Goal: Task Accomplishment & Management: Manage account settings

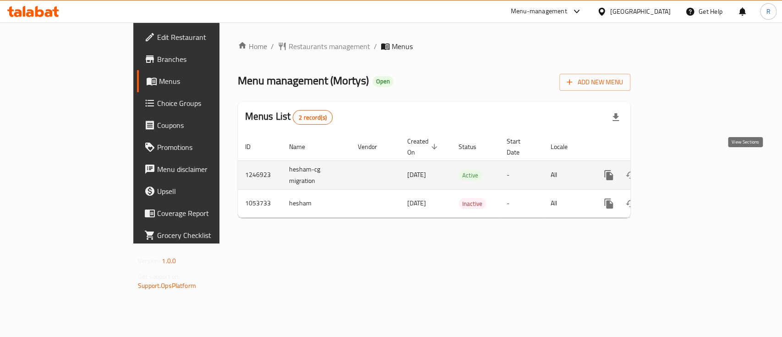
click at [680, 169] on icon "enhanced table" at bounding box center [674, 174] width 11 height 11
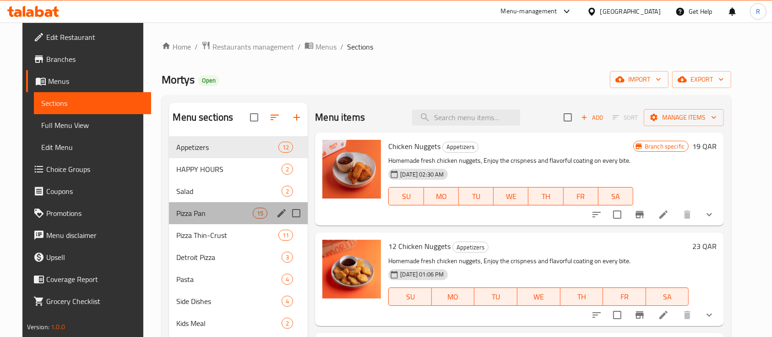
click at [202, 219] on div "Pizza Pan 15" at bounding box center [238, 213] width 139 height 22
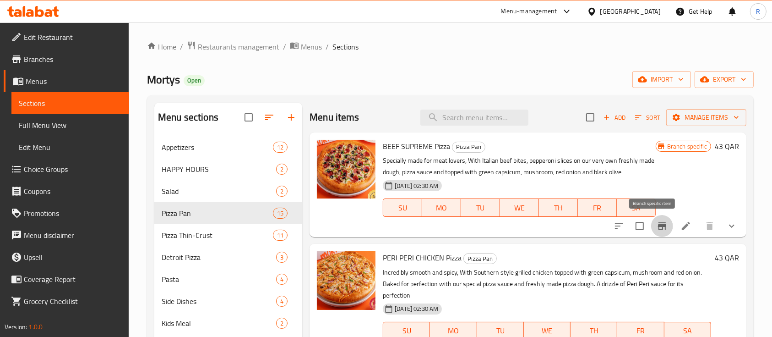
click at [657, 231] on icon "Branch-specific-item" at bounding box center [662, 225] width 11 height 11
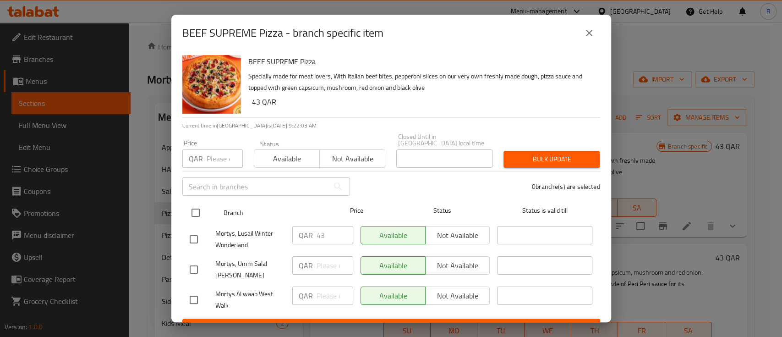
click at [197, 207] on input "checkbox" at bounding box center [195, 212] width 19 height 19
checkbox input "true"
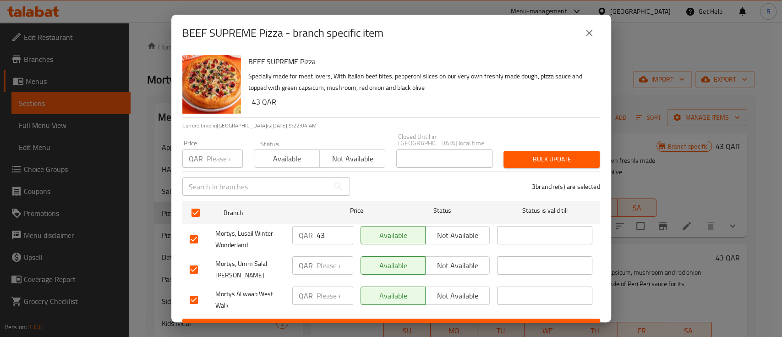
click at [449, 230] on span "Not available" at bounding box center [457, 235] width 57 height 13
click at [450, 261] on span "Not available" at bounding box center [457, 265] width 57 height 13
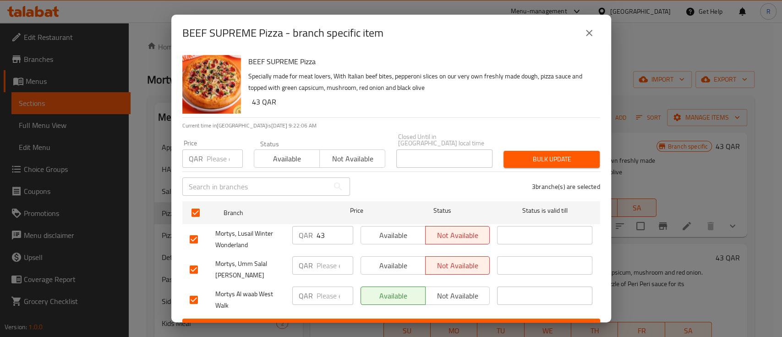
drag, startPoint x: 450, startPoint y: 261, endPoint x: 486, endPoint y: 235, distance: 44.3
click at [486, 235] on ul "Branch Price Status Status is valid till Mortys, Lusail Winter Wonderland QAR 4…" at bounding box center [391, 257] width 418 height 121
click at [452, 290] on span "Not available" at bounding box center [457, 295] width 57 height 13
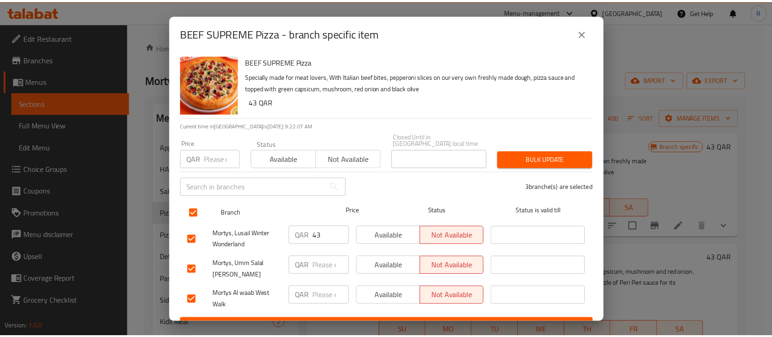
scroll to position [11, 0]
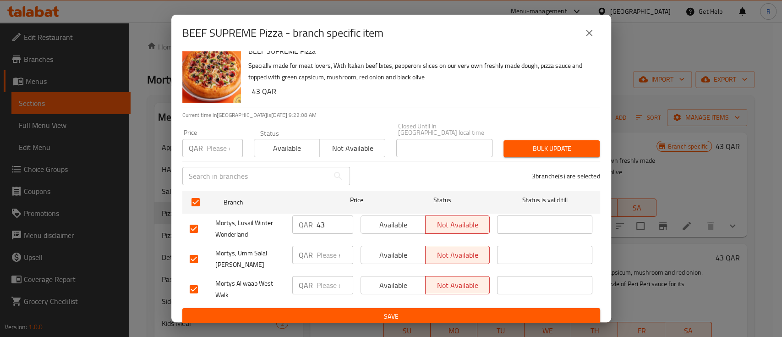
click at [431, 313] on span "Save" at bounding box center [391, 316] width 403 height 11
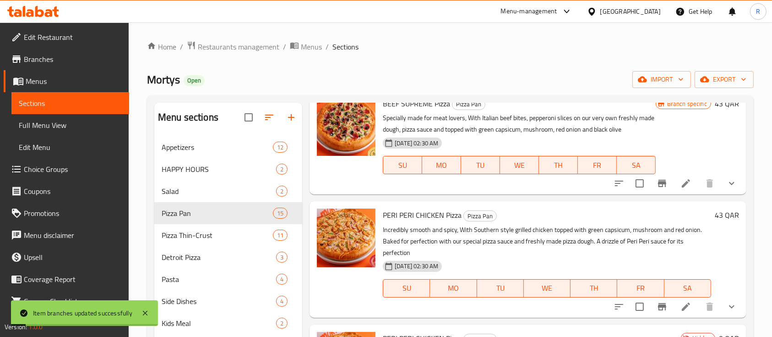
scroll to position [44, 0]
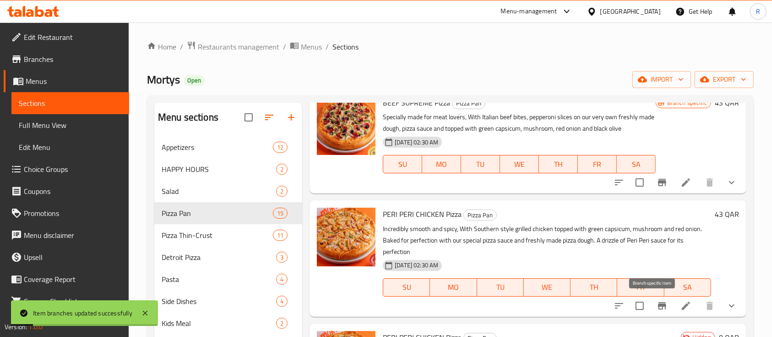
click at [673, 305] on li at bounding box center [686, 305] width 26 height 16
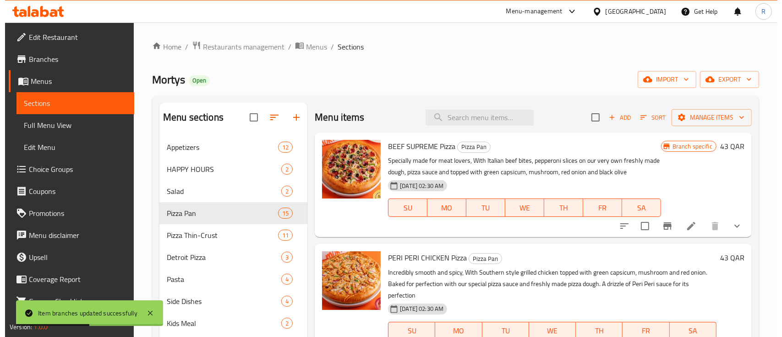
scroll to position [73, 0]
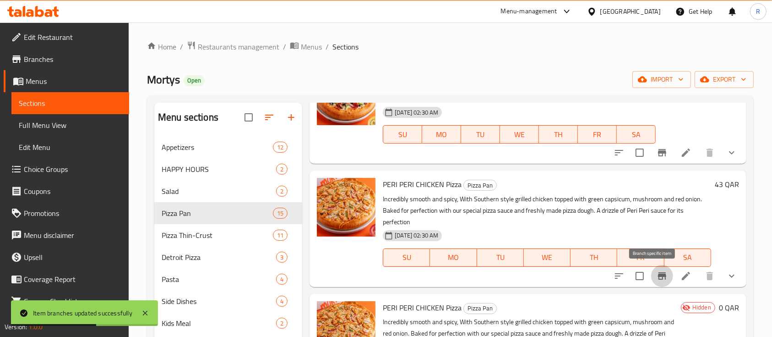
click at [657, 280] on icon "Branch-specific-item" at bounding box center [662, 275] width 11 height 11
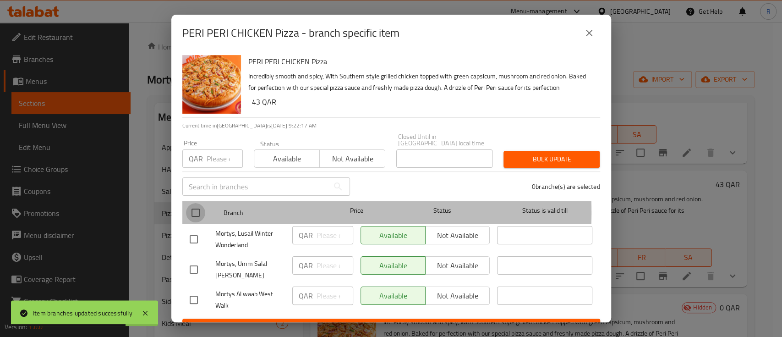
click at [199, 206] on input "checkbox" at bounding box center [195, 212] width 19 height 19
checkbox input "true"
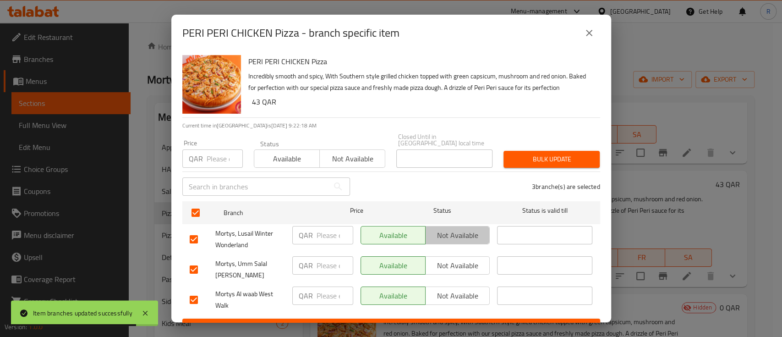
click at [450, 229] on span "Not available" at bounding box center [457, 235] width 57 height 13
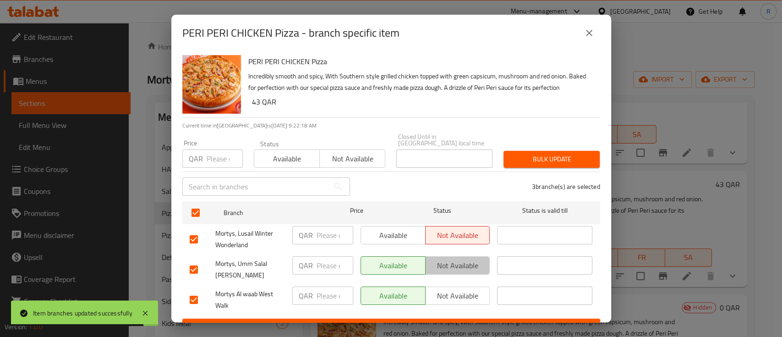
click at [446, 262] on span "Not available" at bounding box center [457, 265] width 57 height 13
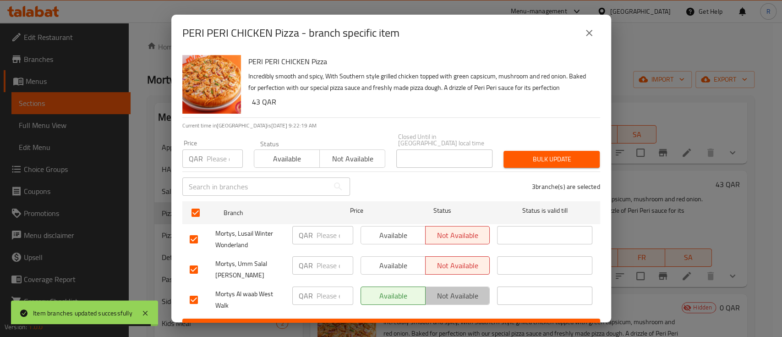
click at [445, 286] on button "Not available" at bounding box center [457, 295] width 65 height 18
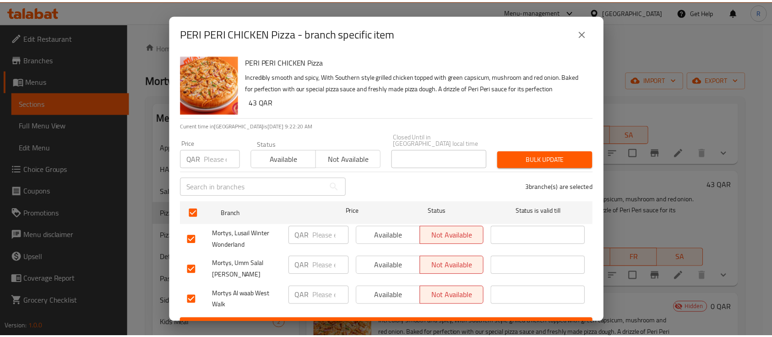
scroll to position [11, 0]
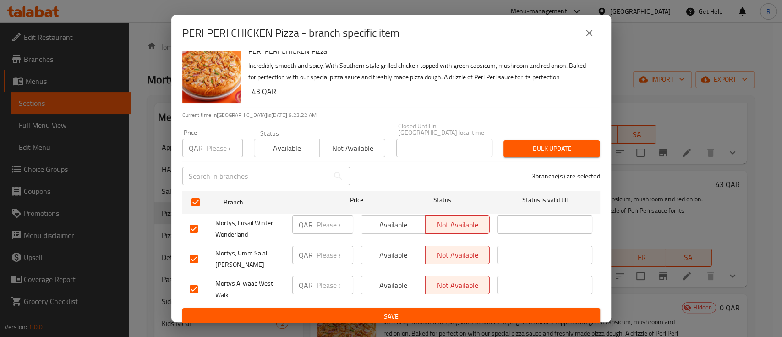
click at [474, 317] on button "Save" at bounding box center [391, 316] width 418 height 17
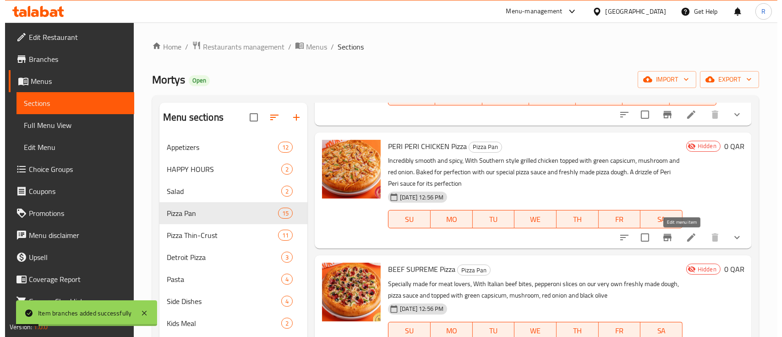
scroll to position [233, 0]
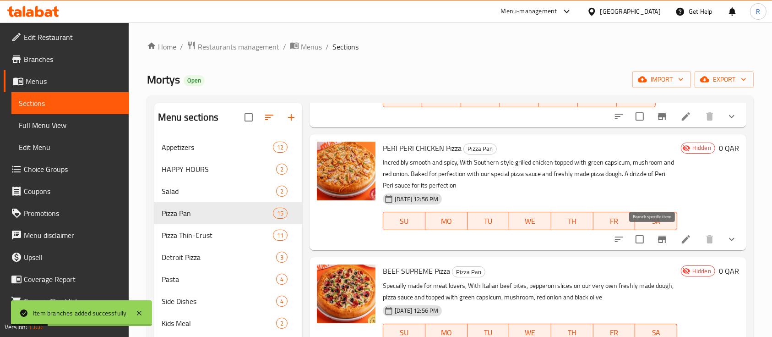
click at [658, 240] on icon "Branch-specific-item" at bounding box center [662, 238] width 8 height 7
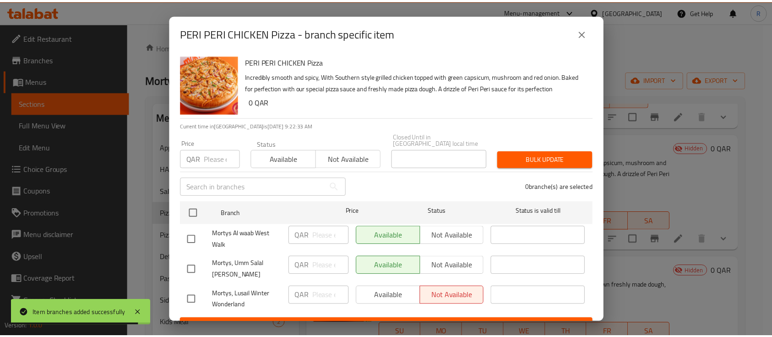
scroll to position [11, 0]
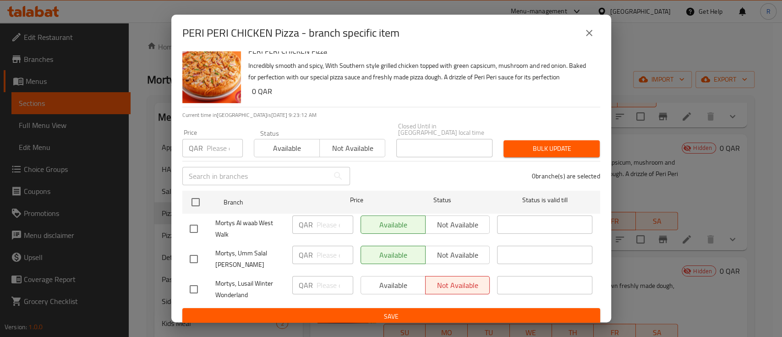
click at [186, 223] on input "checkbox" at bounding box center [193, 228] width 19 height 19
checkbox input "true"
click at [198, 257] on input "checkbox" at bounding box center [193, 258] width 19 height 19
checkbox input "true"
click at [192, 279] on input "checkbox" at bounding box center [193, 288] width 19 height 19
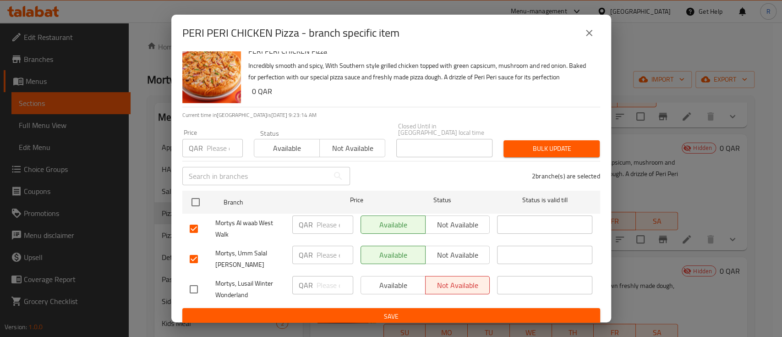
checkbox input "true"
click at [286, 142] on span "Available" at bounding box center [287, 148] width 58 height 13
click at [394, 279] on span "Available" at bounding box center [393, 285] width 57 height 13
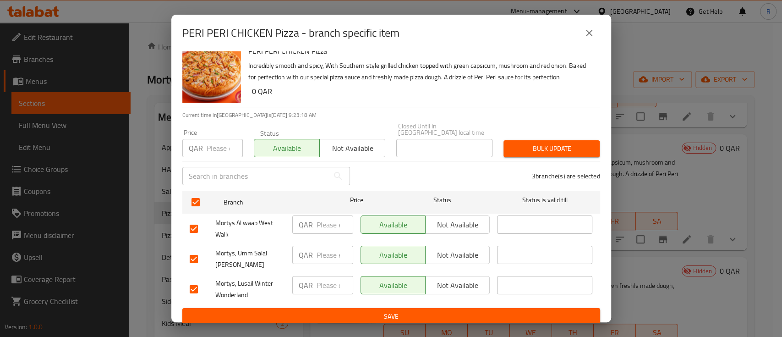
click at [461, 311] on span "Save" at bounding box center [391, 316] width 403 height 11
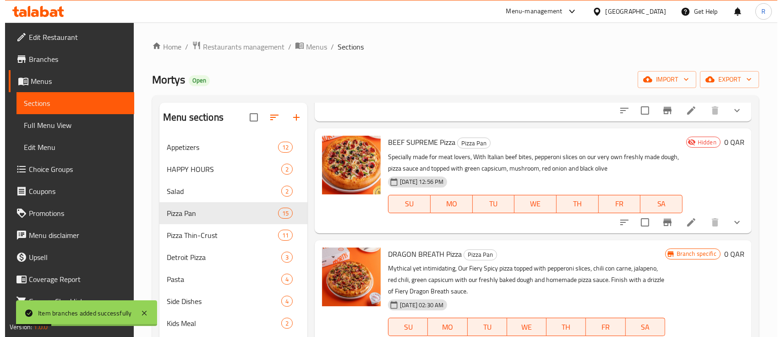
scroll to position [362, 0]
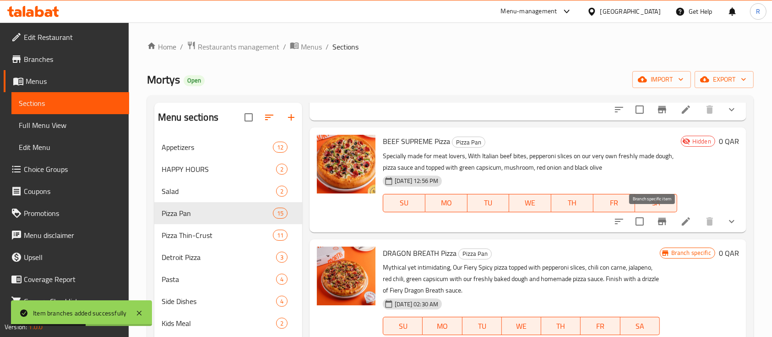
click at [651, 228] on button "Branch-specific-item" at bounding box center [662, 221] width 22 height 22
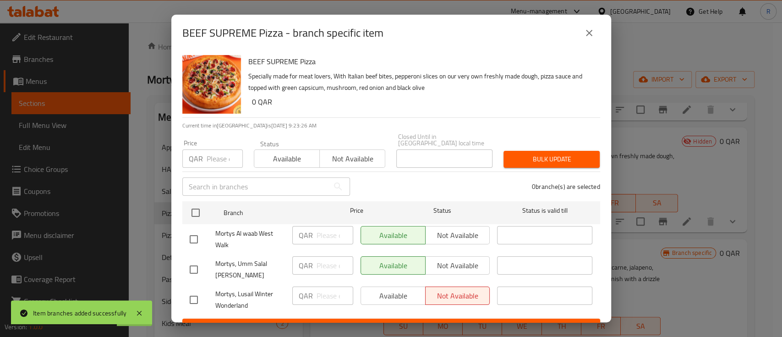
click at [291, 152] on span "Available" at bounding box center [287, 158] width 58 height 13
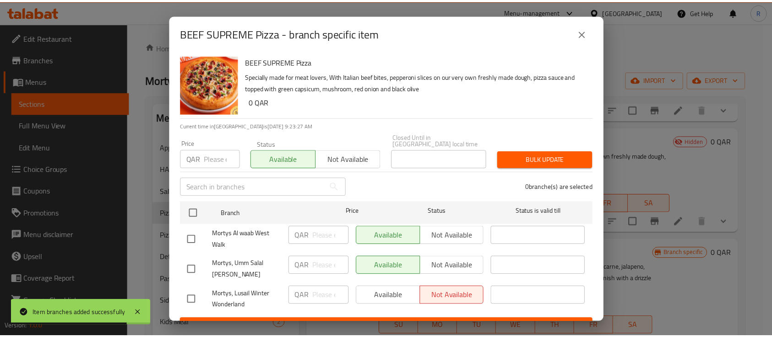
scroll to position [11, 0]
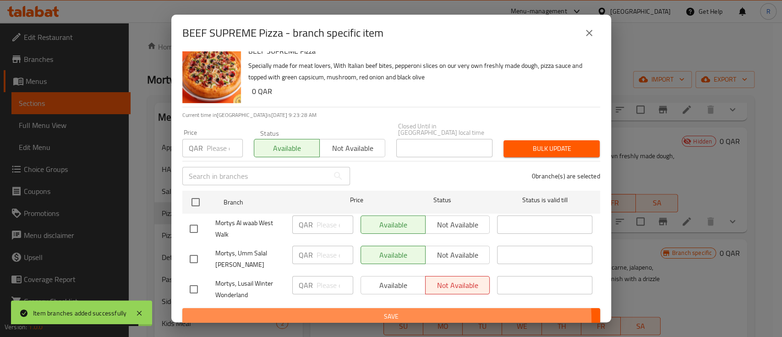
click at [366, 315] on span "Save" at bounding box center [391, 316] width 403 height 11
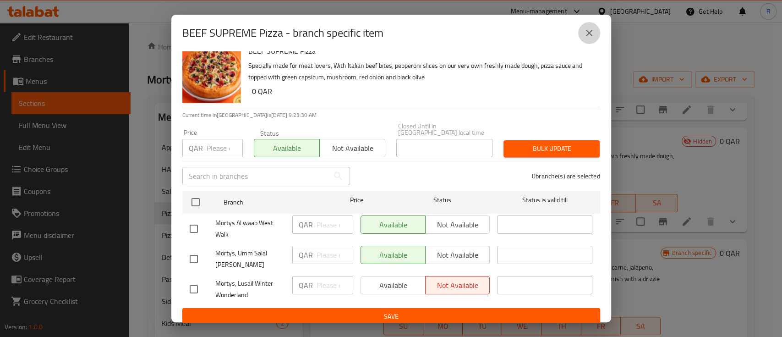
click at [579, 34] on button "close" at bounding box center [589, 33] width 22 height 22
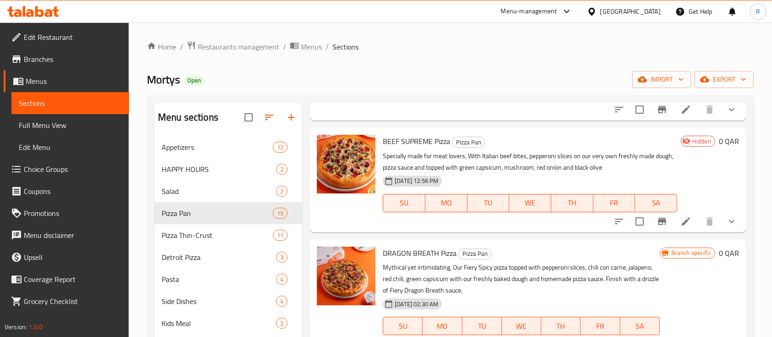
click at [673, 223] on li at bounding box center [686, 221] width 26 height 16
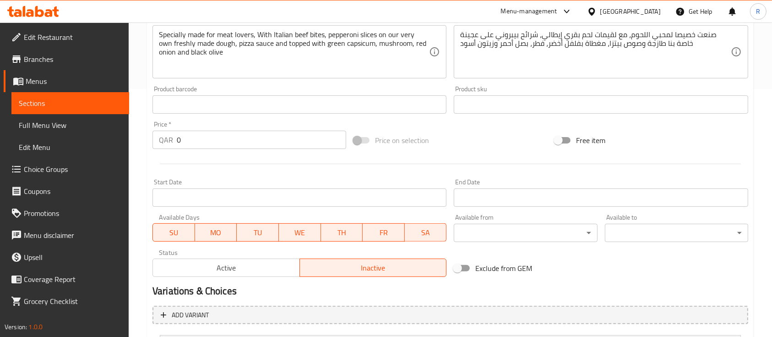
scroll to position [319, 0]
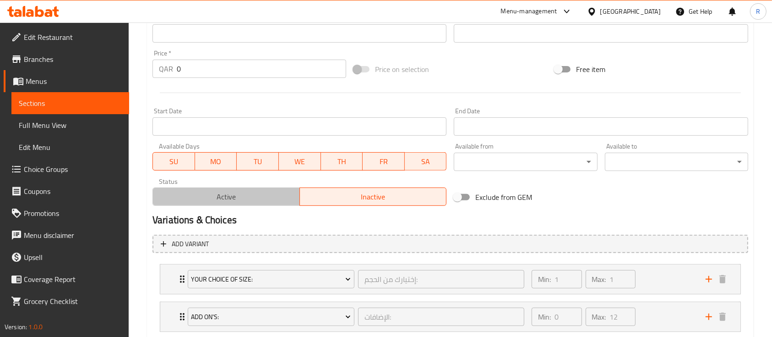
click at [193, 203] on button "Active" at bounding box center [227, 196] width 148 height 18
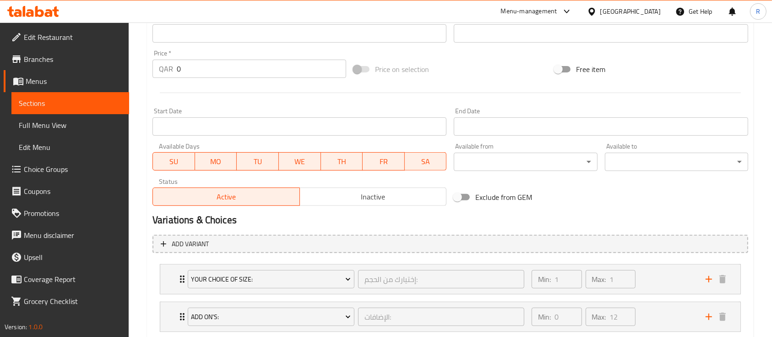
scroll to position [414, 0]
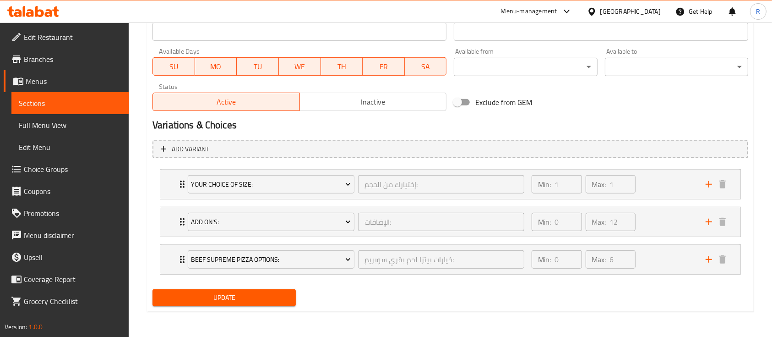
click at [224, 305] on button "Update" at bounding box center [224, 297] width 143 height 17
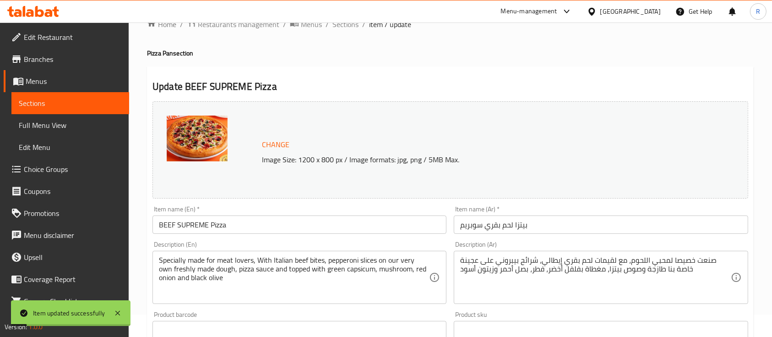
scroll to position [0, 0]
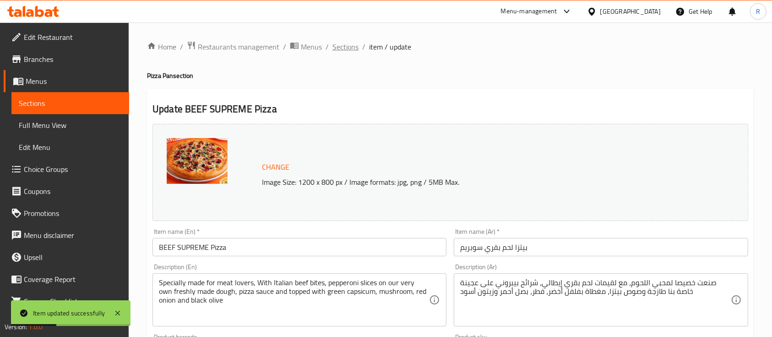
click at [344, 49] on span "Sections" at bounding box center [346, 46] width 26 height 11
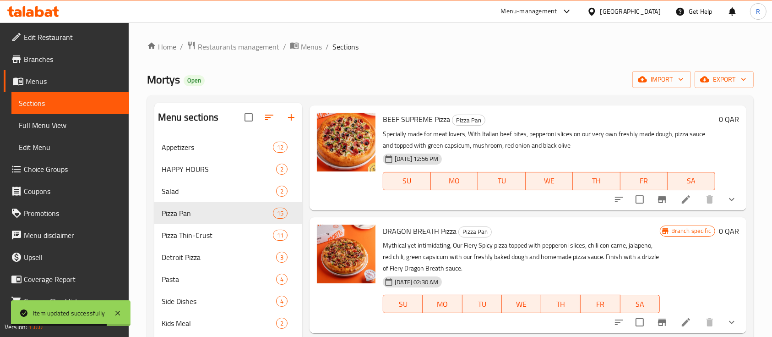
scroll to position [388, 0]
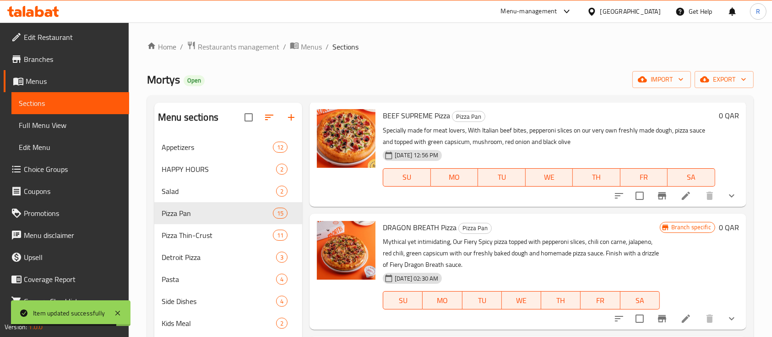
click at [681, 314] on icon at bounding box center [686, 318] width 11 height 11
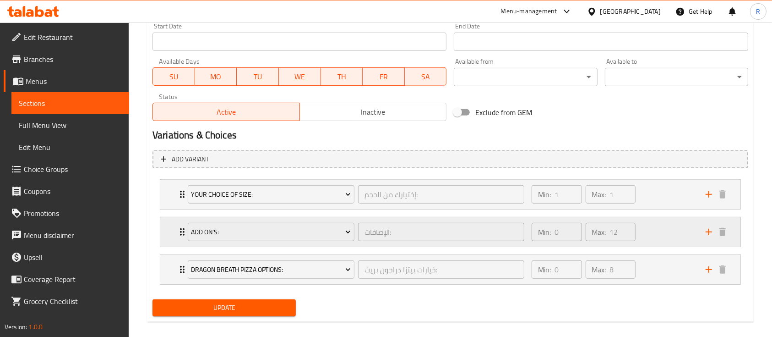
scroll to position [409, 0]
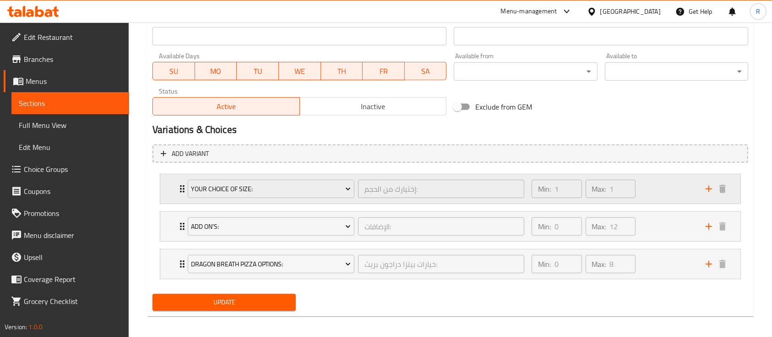
click at [674, 185] on div "Min: 1 ​ Max: 1 ​" at bounding box center [613, 188] width 174 height 29
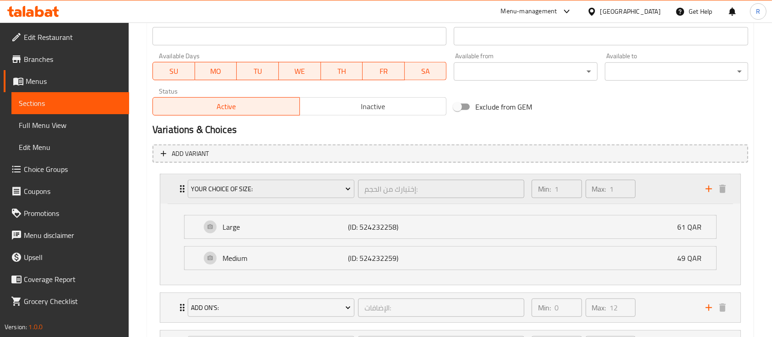
click at [664, 188] on div "Min: 1 ​ Max: 1 ​" at bounding box center [613, 188] width 174 height 29
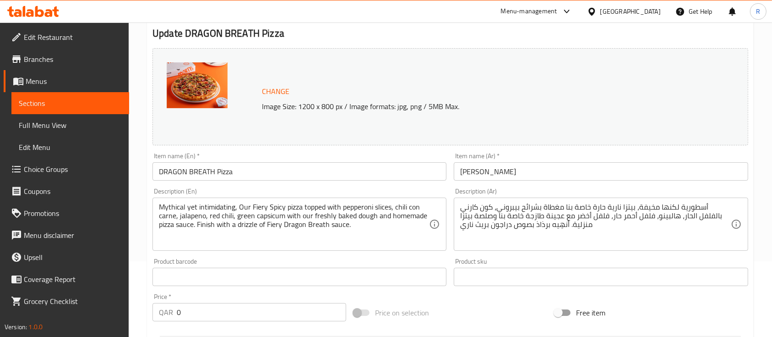
scroll to position [0, 0]
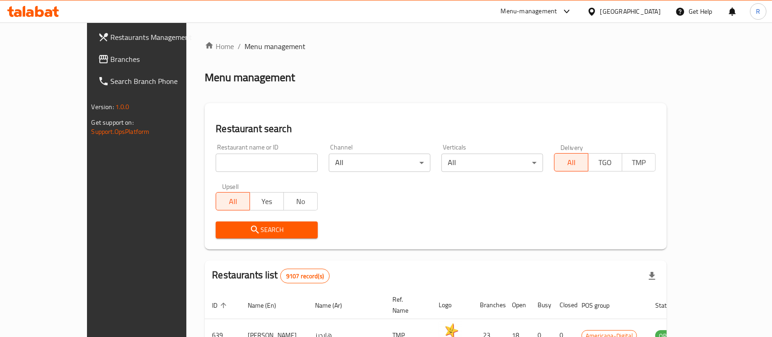
click at [219, 167] on input "search" at bounding box center [267, 162] width 102 height 18
type input "morty"
click button "Search" at bounding box center [267, 229] width 102 height 17
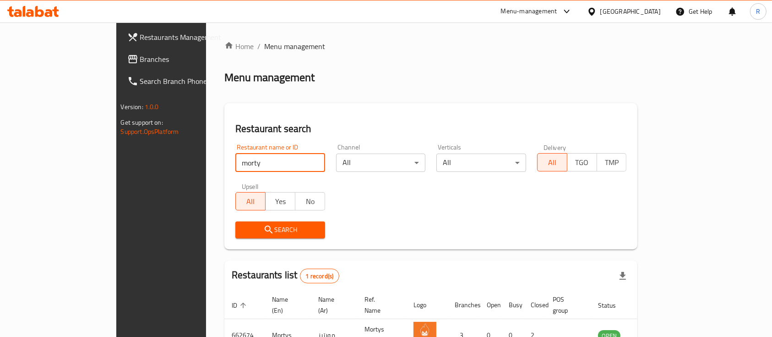
scroll to position [54, 0]
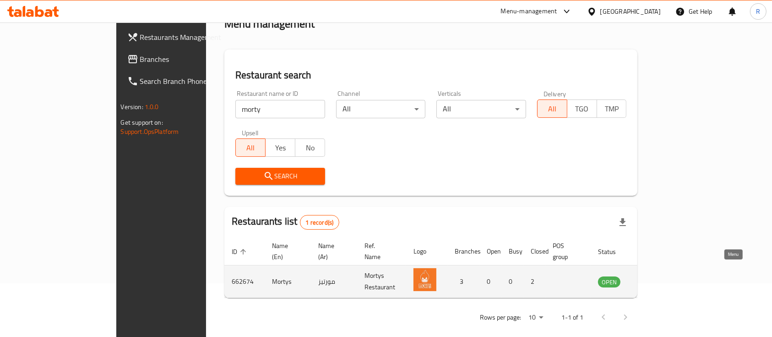
click at [657, 276] on icon "enhanced table" at bounding box center [651, 281] width 11 height 11
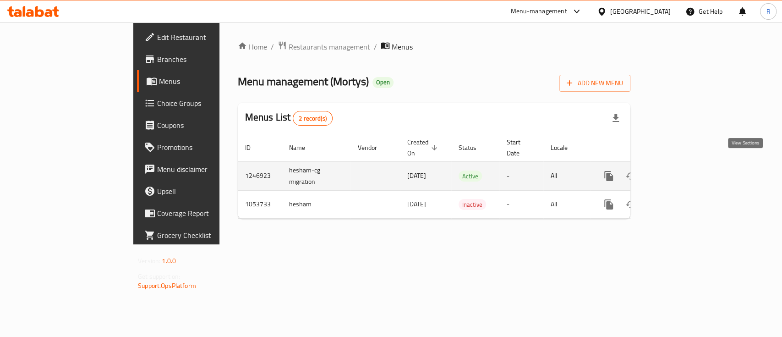
click at [680, 170] on icon "enhanced table" at bounding box center [674, 175] width 11 height 11
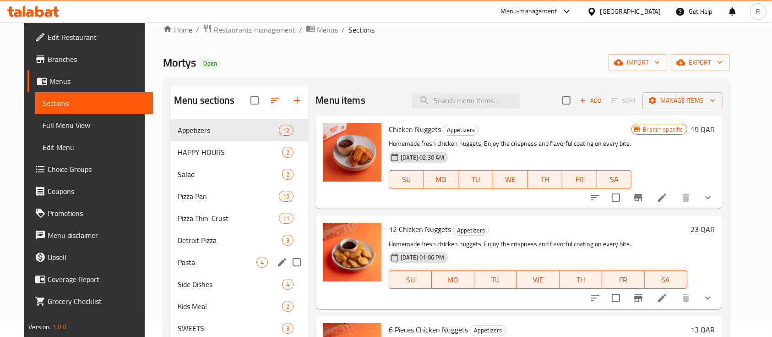
scroll to position [19, 0]
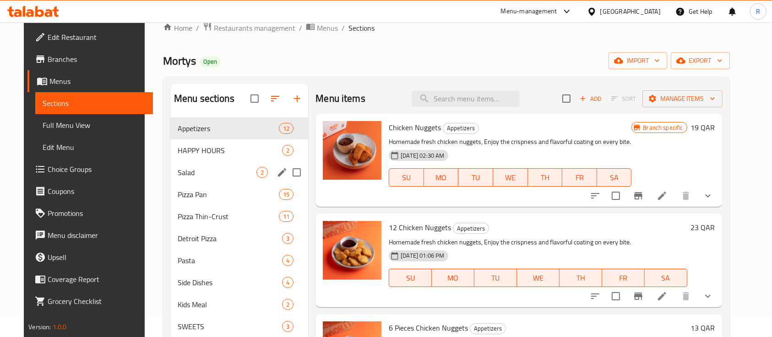
click at [194, 183] on div "Pizza Pan 15" at bounding box center [239, 194] width 138 height 22
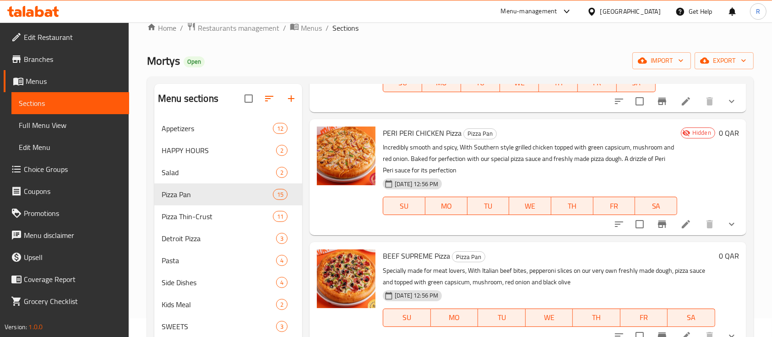
scroll to position [222, 0]
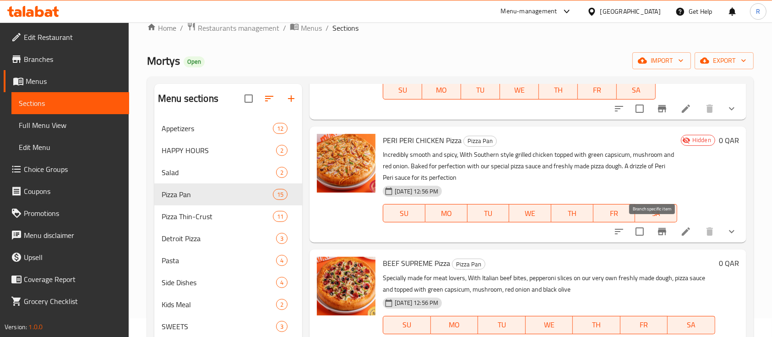
click at [657, 229] on icon "Branch-specific-item" at bounding box center [662, 231] width 11 height 11
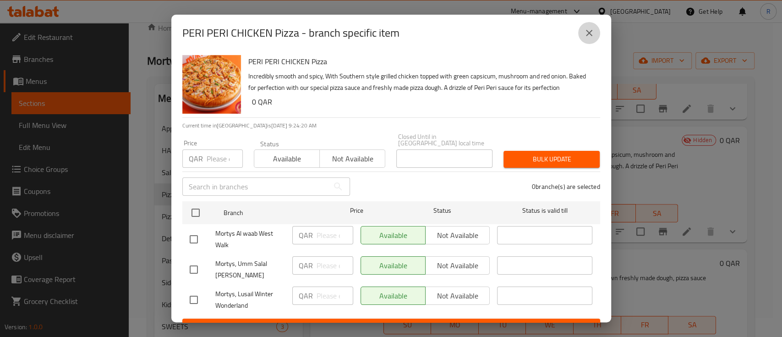
click at [585, 36] on icon "close" at bounding box center [589, 32] width 11 height 11
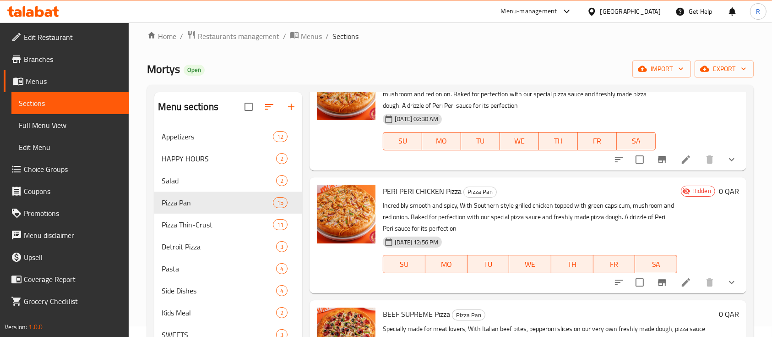
scroll to position [180, 0]
click at [681, 286] on icon at bounding box center [686, 281] width 11 height 11
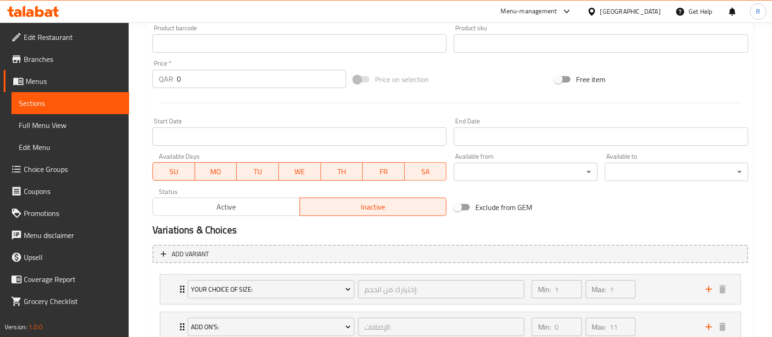
scroll to position [310, 0]
click at [249, 205] on span "Active" at bounding box center [227, 205] width 140 height 13
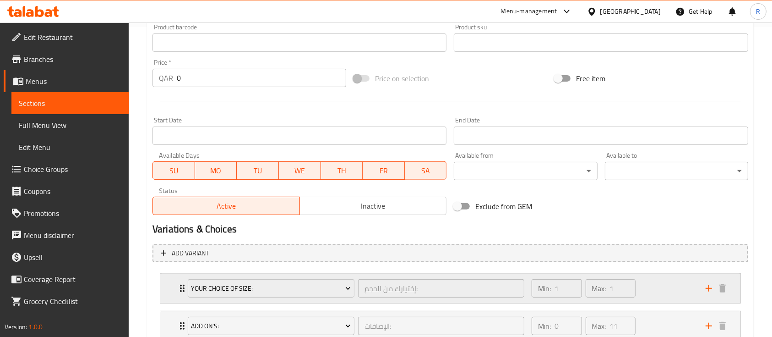
click at [661, 290] on div "Min: 1 ​ Max: 1 ​" at bounding box center [613, 287] width 174 height 29
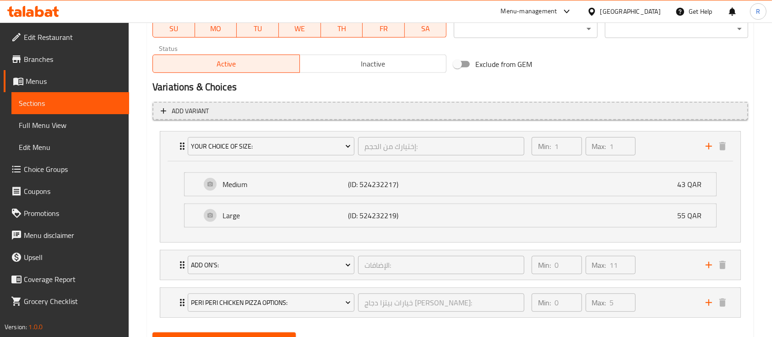
scroll to position [495, 0]
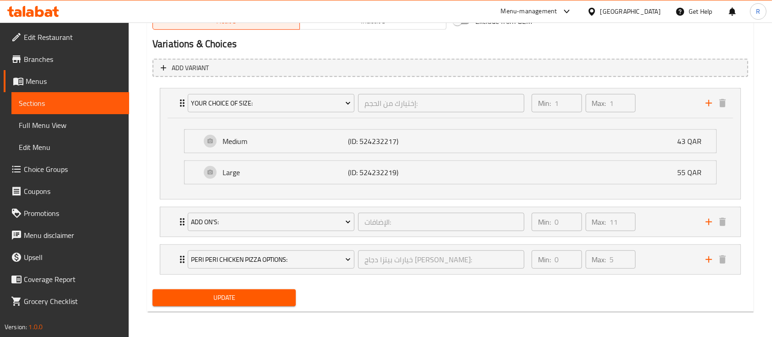
click at [274, 306] on div "Update" at bounding box center [224, 297] width 151 height 24
click at [274, 304] on button "Update" at bounding box center [224, 297] width 143 height 17
click at [234, 301] on span "Update" at bounding box center [224, 297] width 129 height 11
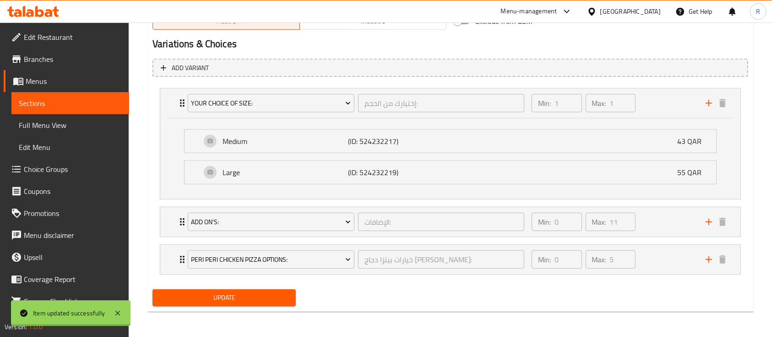
scroll to position [0, 0]
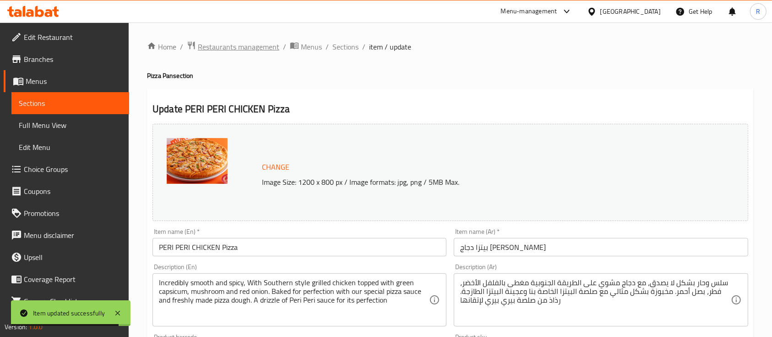
click at [260, 49] on span "Restaurants management" at bounding box center [239, 46] width 82 height 11
